Goal: Task Accomplishment & Management: Manage account settings

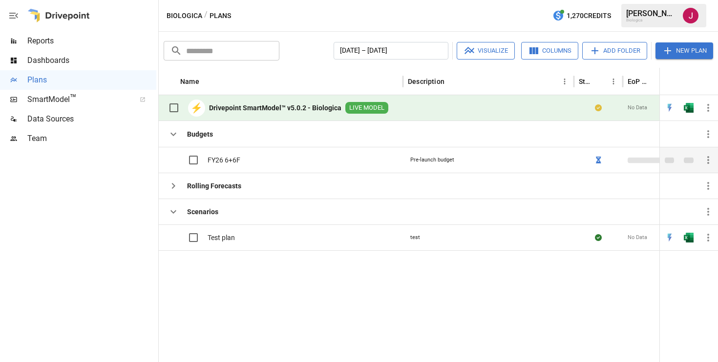
click at [706, 158] on icon "button" at bounding box center [708, 160] width 12 height 12
click at [687, 177] on li "Plan Info" at bounding box center [681, 184] width 59 height 20
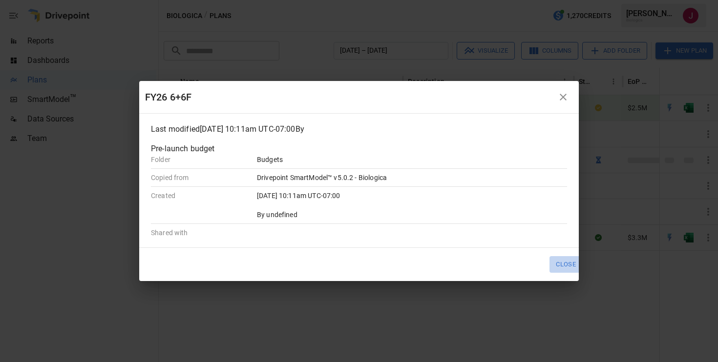
click at [560, 264] on button "Close" at bounding box center [565, 264] width 33 height 16
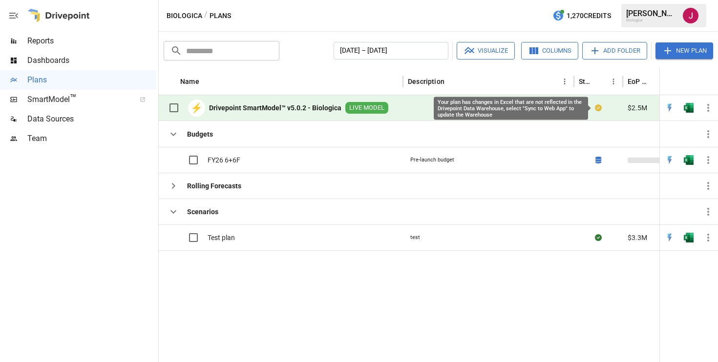
click at [599, 106] on icon at bounding box center [598, 107] width 7 height 7
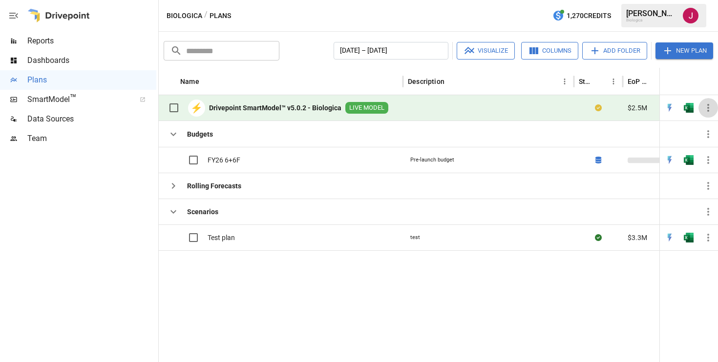
click at [707, 109] on icon "button" at bounding box center [708, 108] width 12 height 12
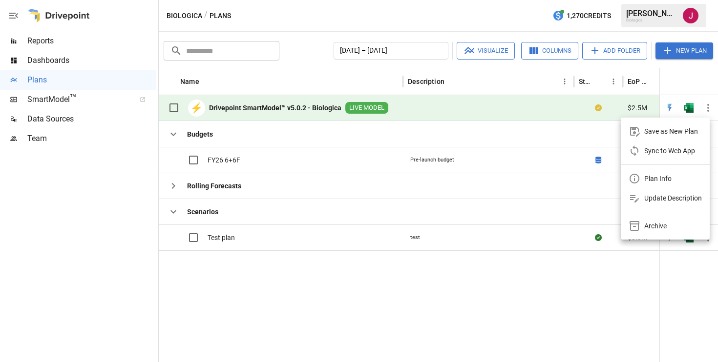
click at [675, 148] on div "Sync to Web App" at bounding box center [669, 151] width 51 height 12
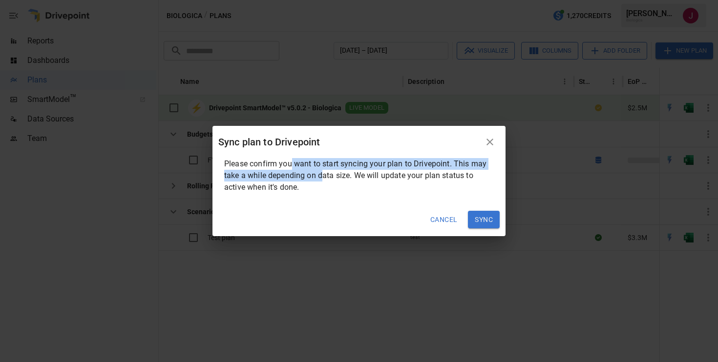
drag, startPoint x: 322, startPoint y: 179, endPoint x: 290, endPoint y: 165, distance: 34.6
click at [290, 165] on p "Please confirm you want to start syncing your plan to Drivepoint. This may take…" at bounding box center [359, 175] width 270 height 35
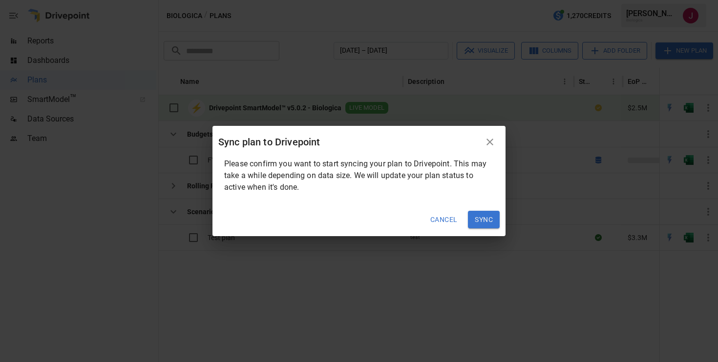
click at [492, 142] on icon "button" at bounding box center [490, 142] width 12 height 12
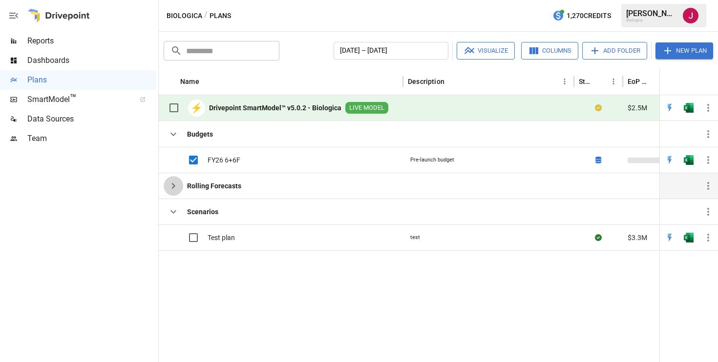
click at [174, 185] on icon "button" at bounding box center [173, 186] width 12 height 12
click at [286, 98] on div "⚡ Drivepoint SmartModel™ v5.0.2 - Biologica LIVE MODEL" at bounding box center [276, 108] width 225 height 21
click at [709, 104] on icon "button" at bounding box center [708, 108] width 12 height 12
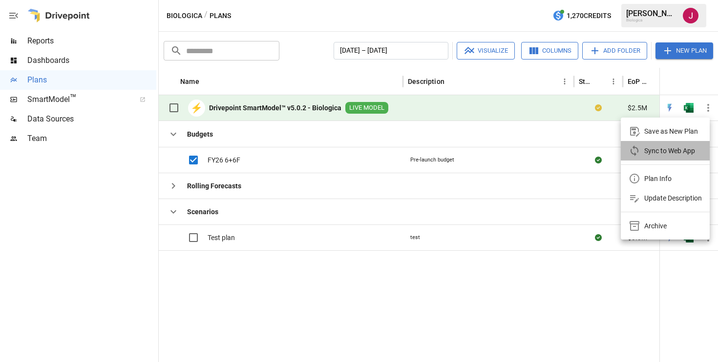
click at [660, 147] on div "Sync to Web App" at bounding box center [669, 151] width 51 height 12
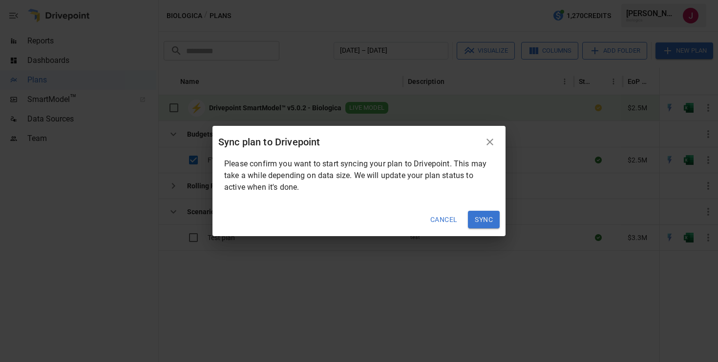
click at [482, 224] on button "Sync" at bounding box center [484, 220] width 32 height 18
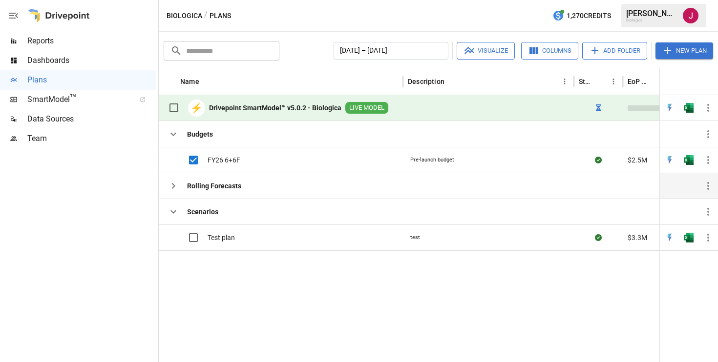
click at [176, 183] on icon "button" at bounding box center [173, 186] width 12 height 12
click at [707, 159] on icon "button" at bounding box center [708, 160] width 12 height 12
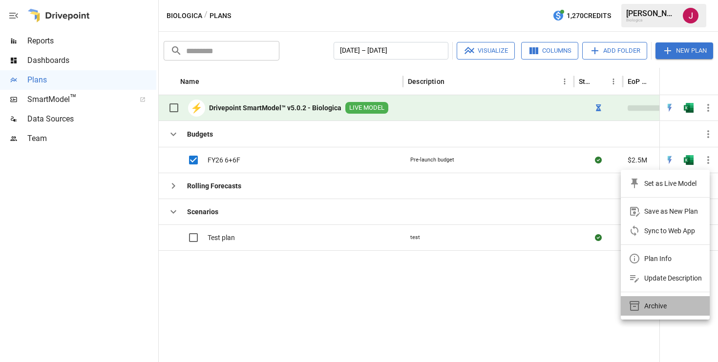
click at [657, 299] on li "Archive" at bounding box center [665, 306] width 89 height 20
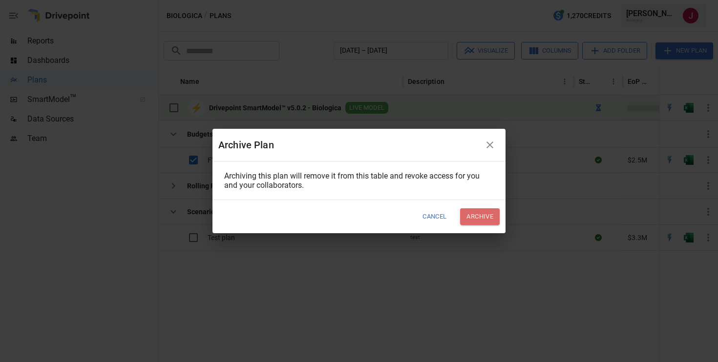
click at [480, 221] on button "Archive" at bounding box center [480, 216] width 40 height 16
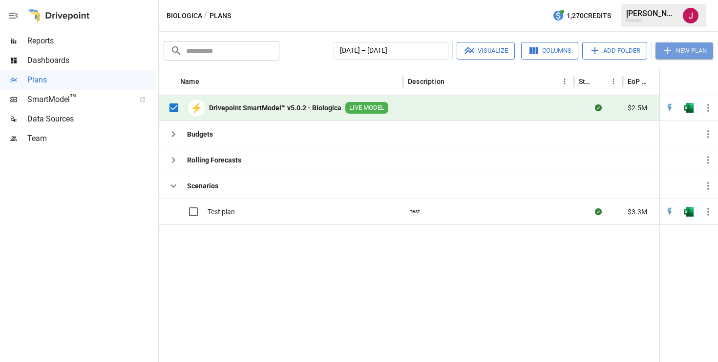
click at [674, 54] on button "New Plan" at bounding box center [684, 50] width 58 height 17
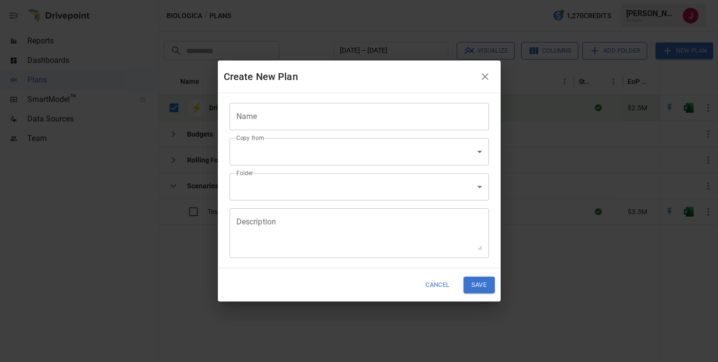
click at [407, 124] on input "Name" at bounding box center [358, 116] width 259 height 27
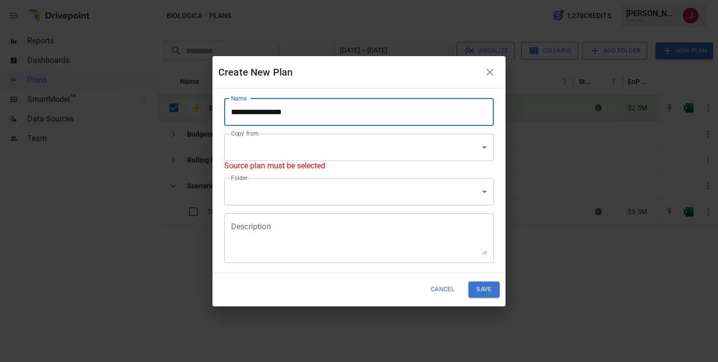
type input "**********"
click at [363, 0] on body "**********" at bounding box center [359, 0] width 718 height 0
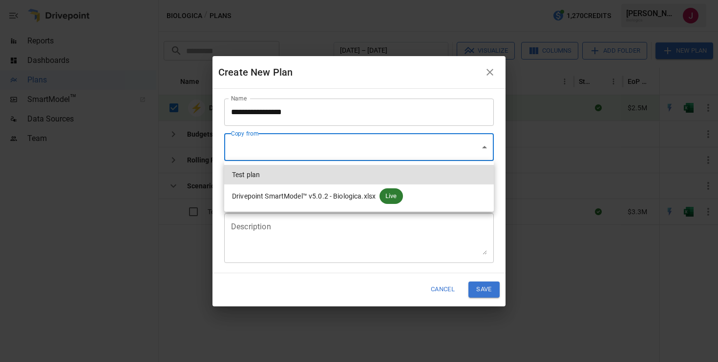
click at [340, 194] on span "Drivepoint SmartModel™ v5.0.2 - Biologica.xlsx" at bounding box center [304, 196] width 144 height 10
type input "**********"
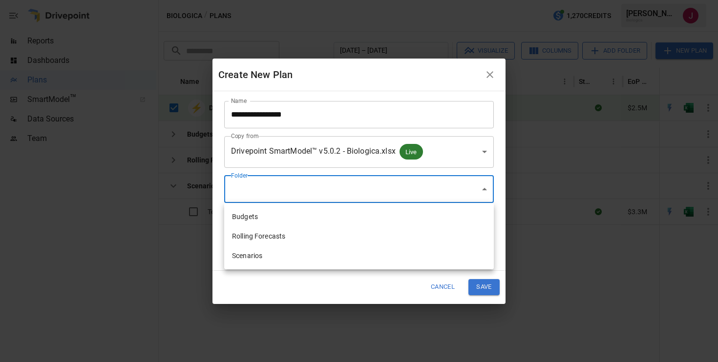
click at [340, 0] on body "**********" at bounding box center [359, 0] width 718 height 0
click at [327, 224] on li "Budgets" at bounding box center [359, 217] width 270 height 20
type input "**********"
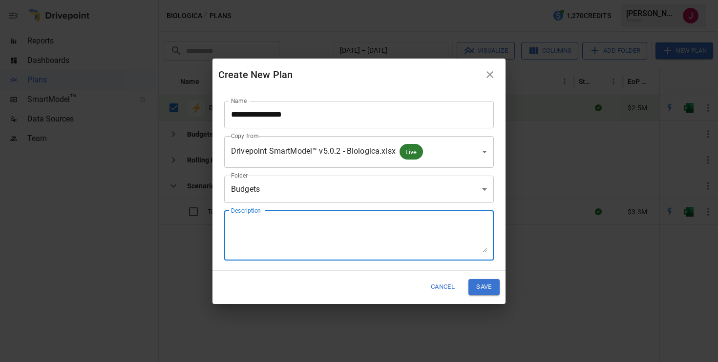
click at [327, 224] on textarea "Description" at bounding box center [359, 236] width 256 height 34
type textarea "**********"
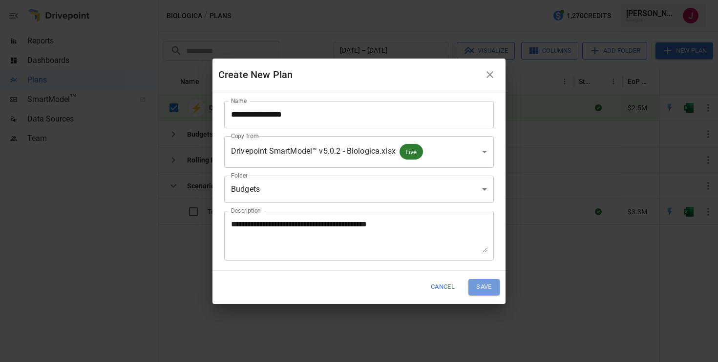
click at [480, 282] on button "Save" at bounding box center [483, 287] width 31 height 16
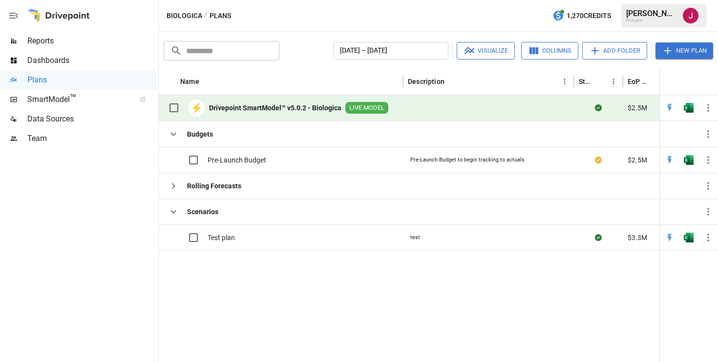
click at [247, 107] on b "Drivepoint SmartModel™ v5.0.2 - Biologica" at bounding box center [275, 108] width 132 height 10
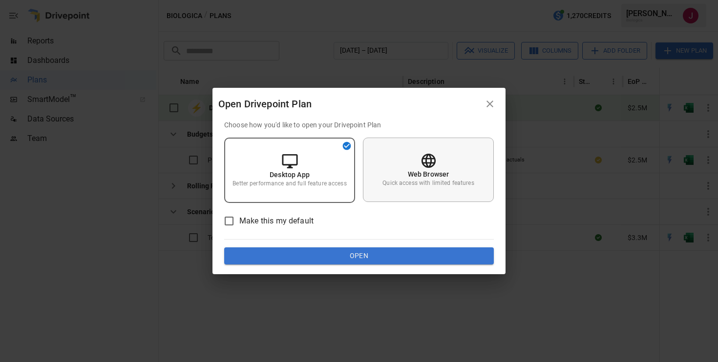
click at [401, 173] on div "Web Browser Quick access with limited features" at bounding box center [428, 170] width 131 height 64
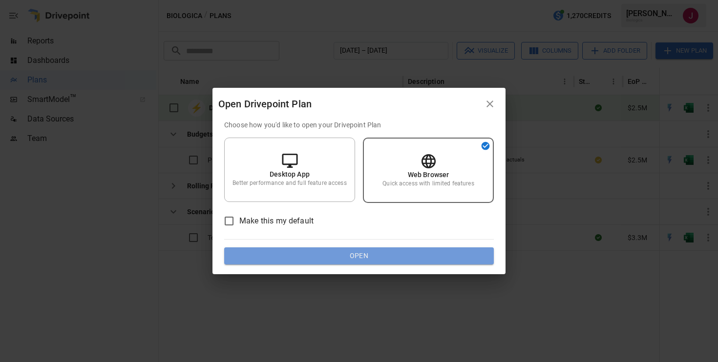
click at [367, 251] on button "Open" at bounding box center [359, 257] width 270 height 18
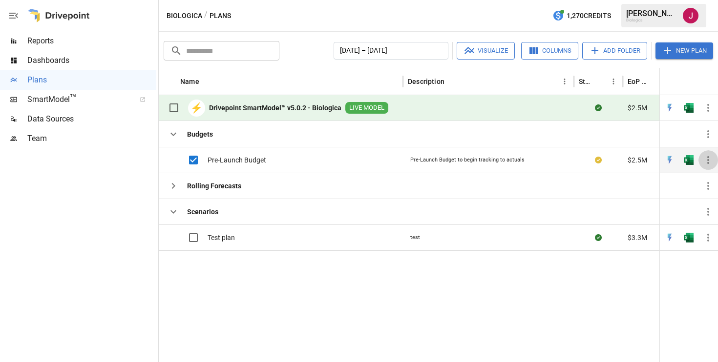
click at [707, 163] on icon "button" at bounding box center [708, 160] width 12 height 12
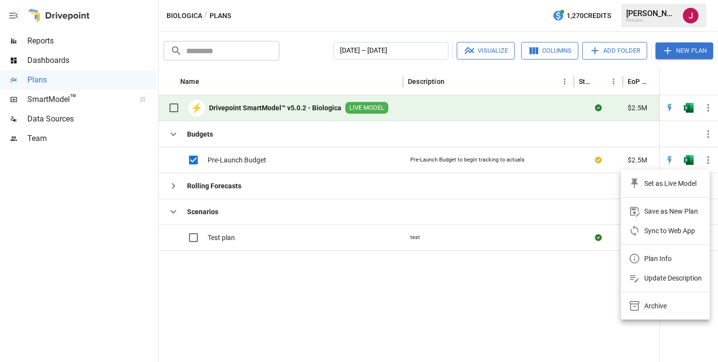
click at [592, 194] on div at bounding box center [359, 181] width 718 height 362
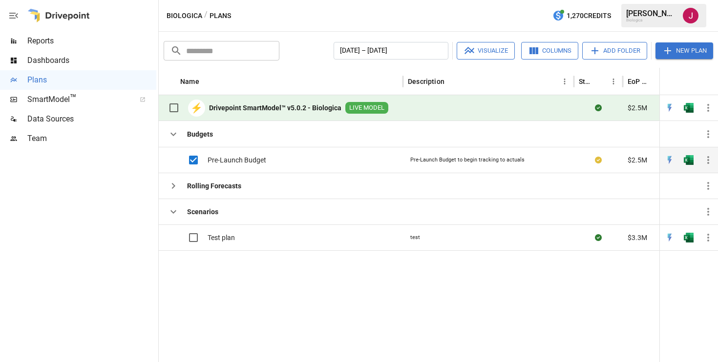
click at [694, 164] on button "button" at bounding box center [688, 160] width 31 height 15
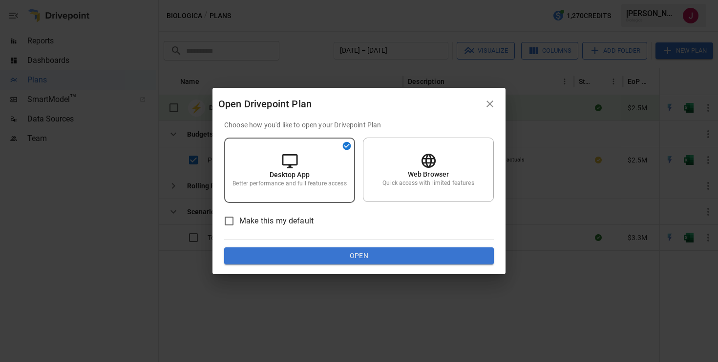
click at [324, 255] on button "Open" at bounding box center [359, 257] width 270 height 18
